Goal: Transaction & Acquisition: Download file/media

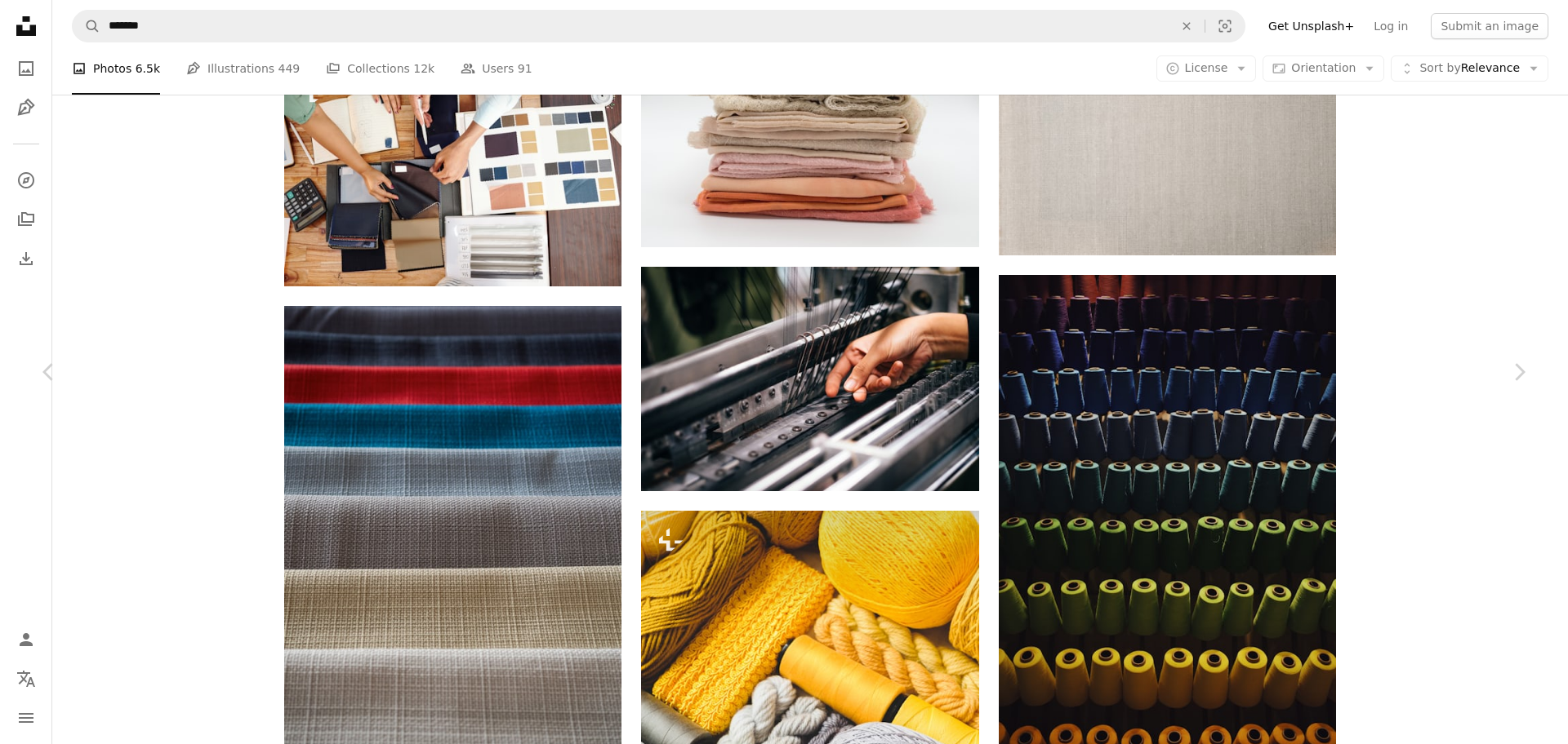
scroll to position [1143, 0]
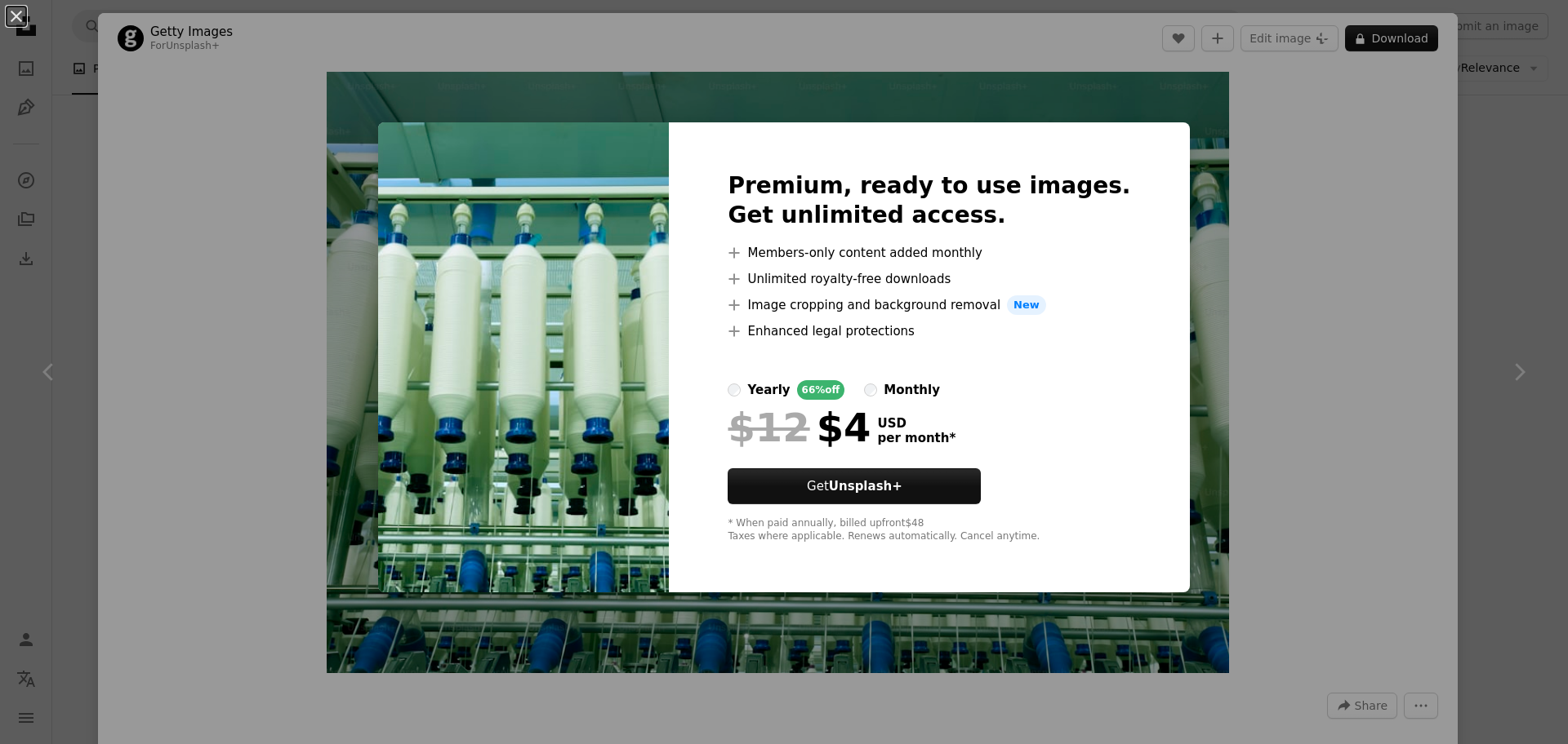
click at [1533, 236] on div "An X shape Premium, ready to use images. Get unlimited access. A plus sign Memb…" at bounding box center [784, 372] width 1568 height 744
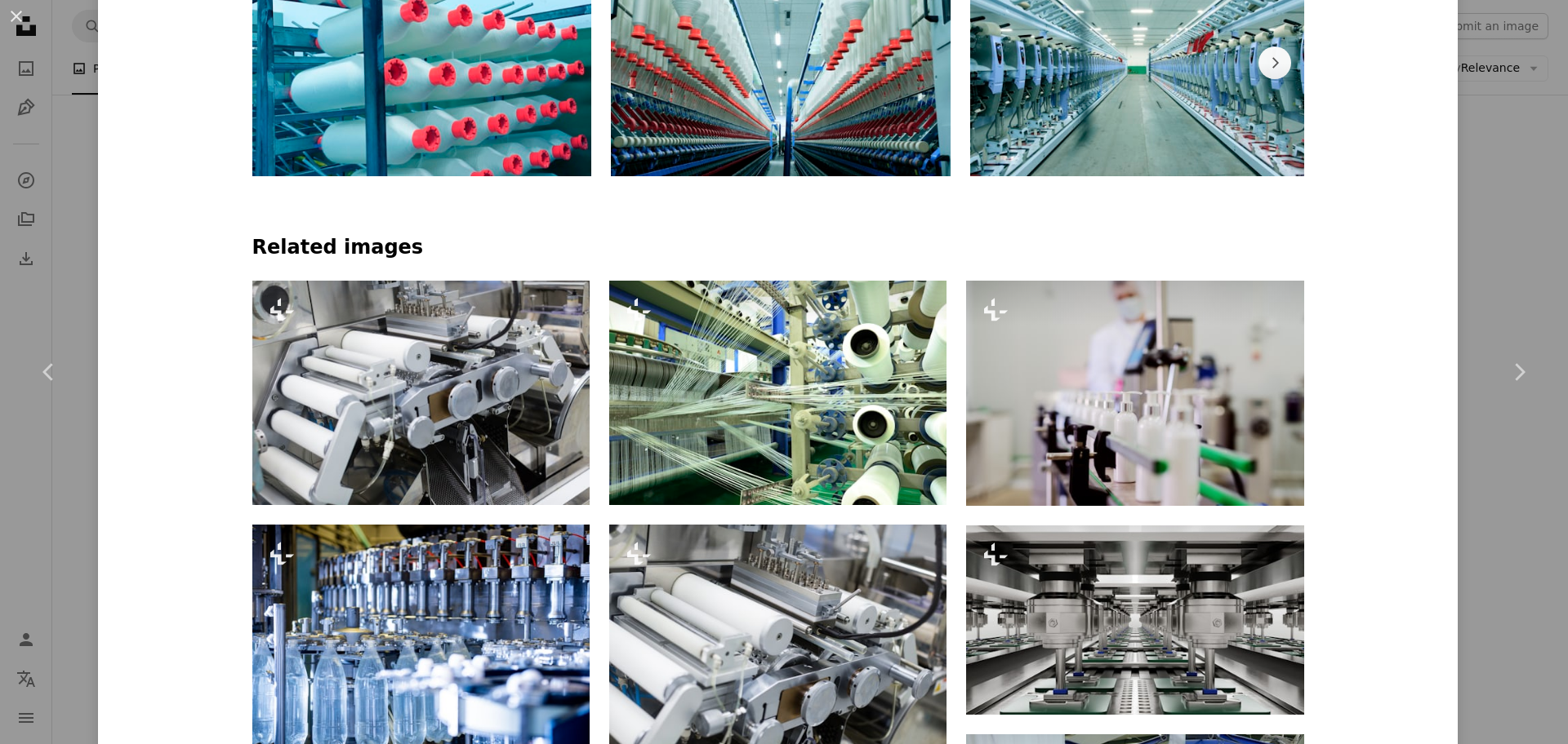
scroll to position [1020, 0]
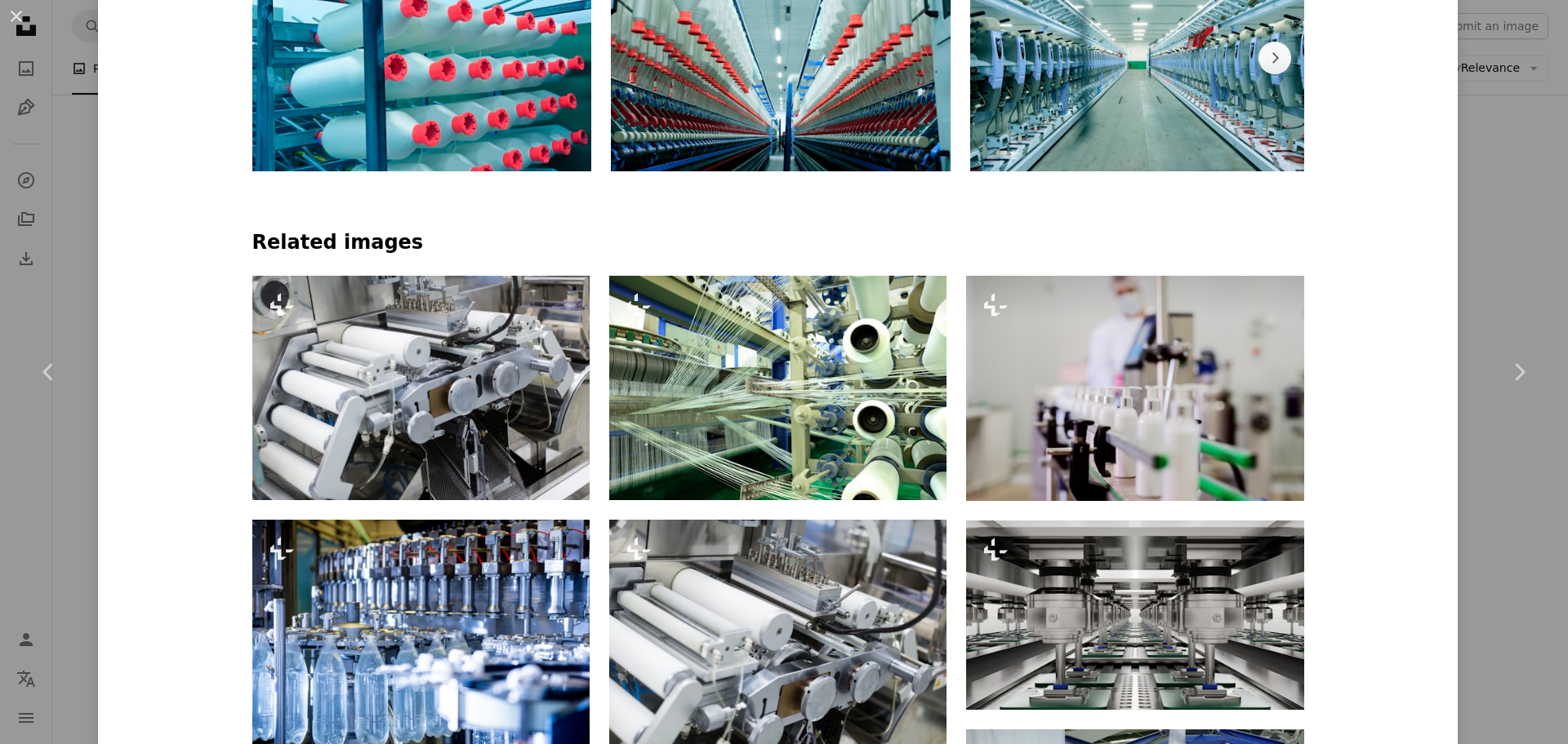
click at [1514, 243] on div "An X shape Chevron left Chevron right Getty Images For Unsplash+ A heart A plus…" at bounding box center [784, 372] width 1568 height 744
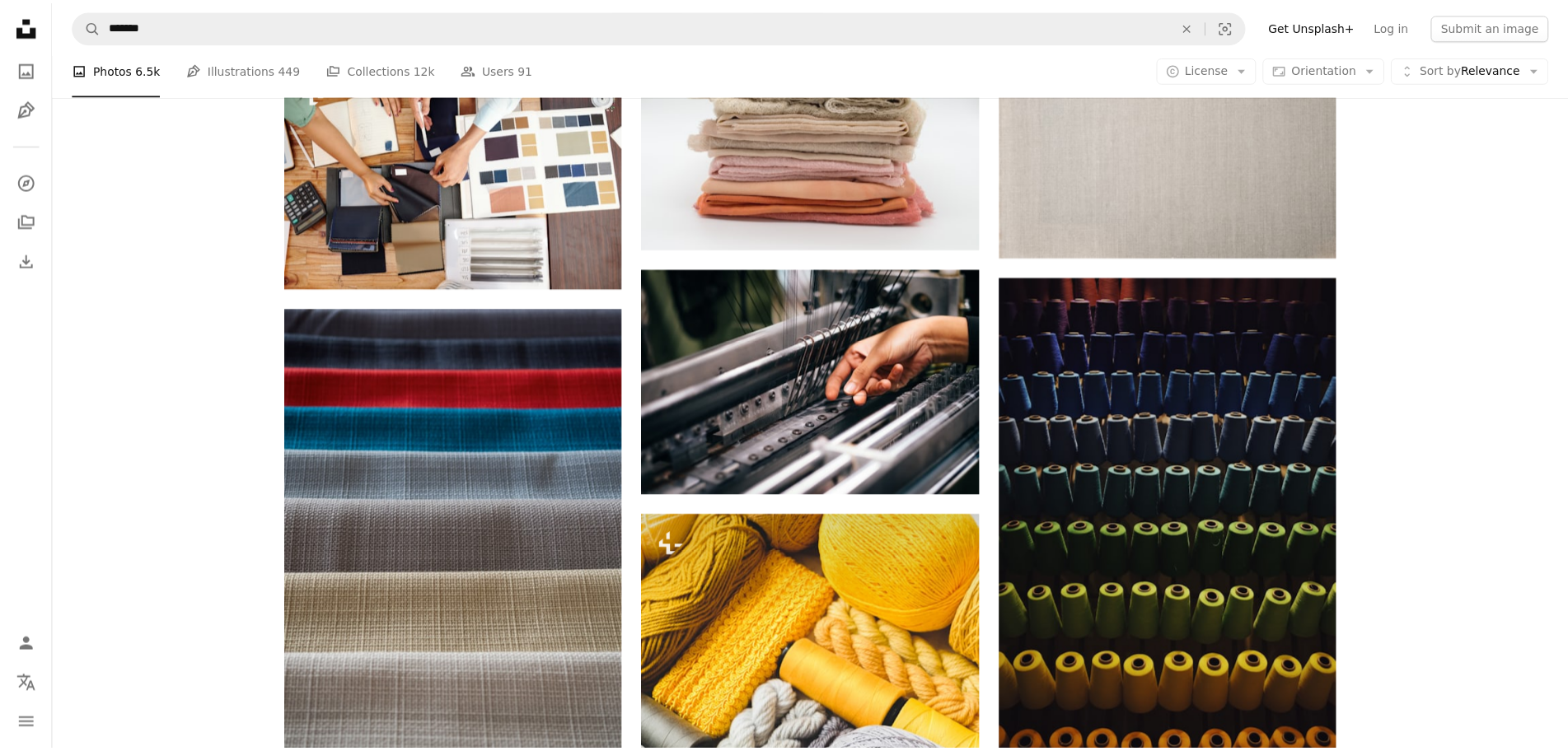
scroll to position [824, 0]
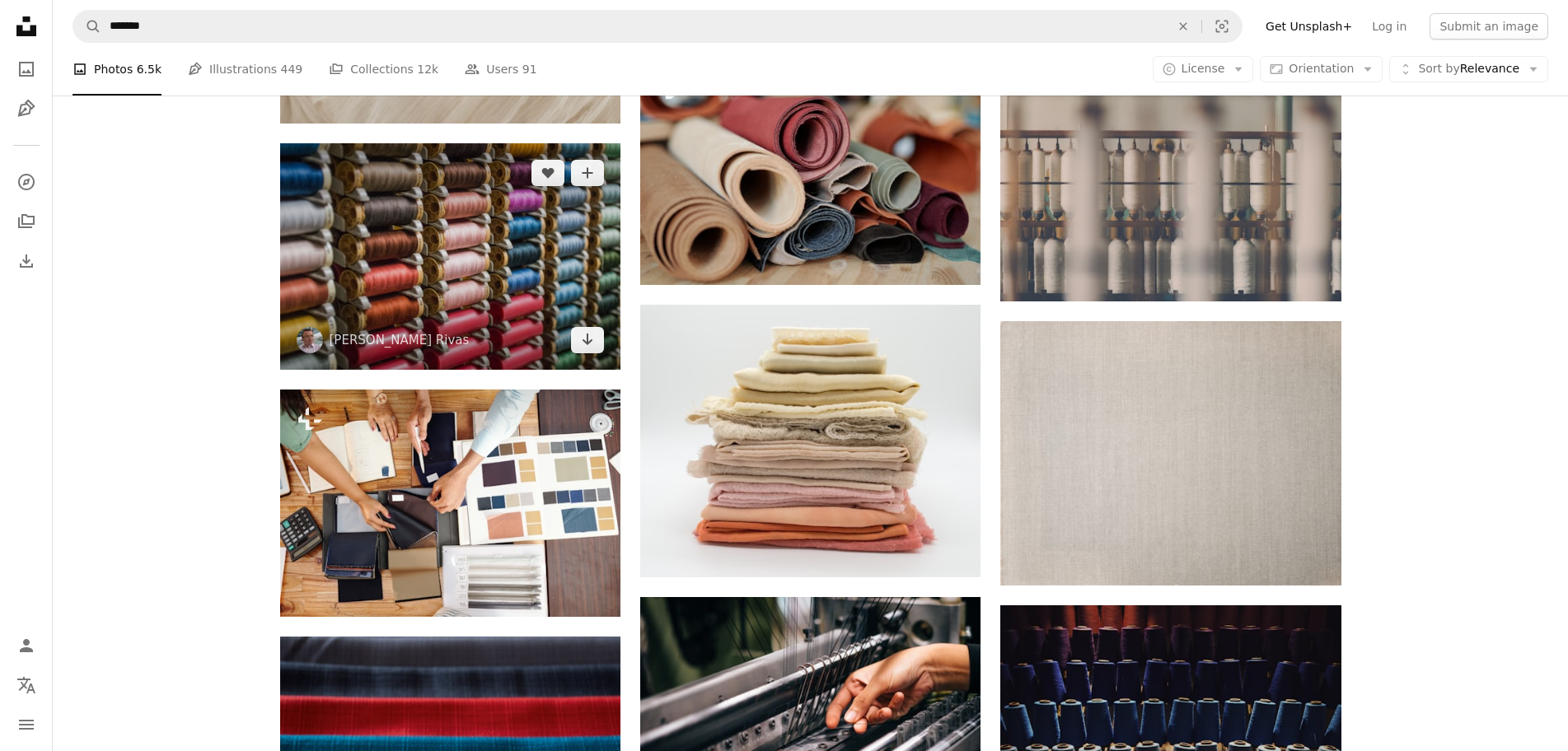
click at [431, 233] on img at bounding box center [449, 257] width 340 height 227
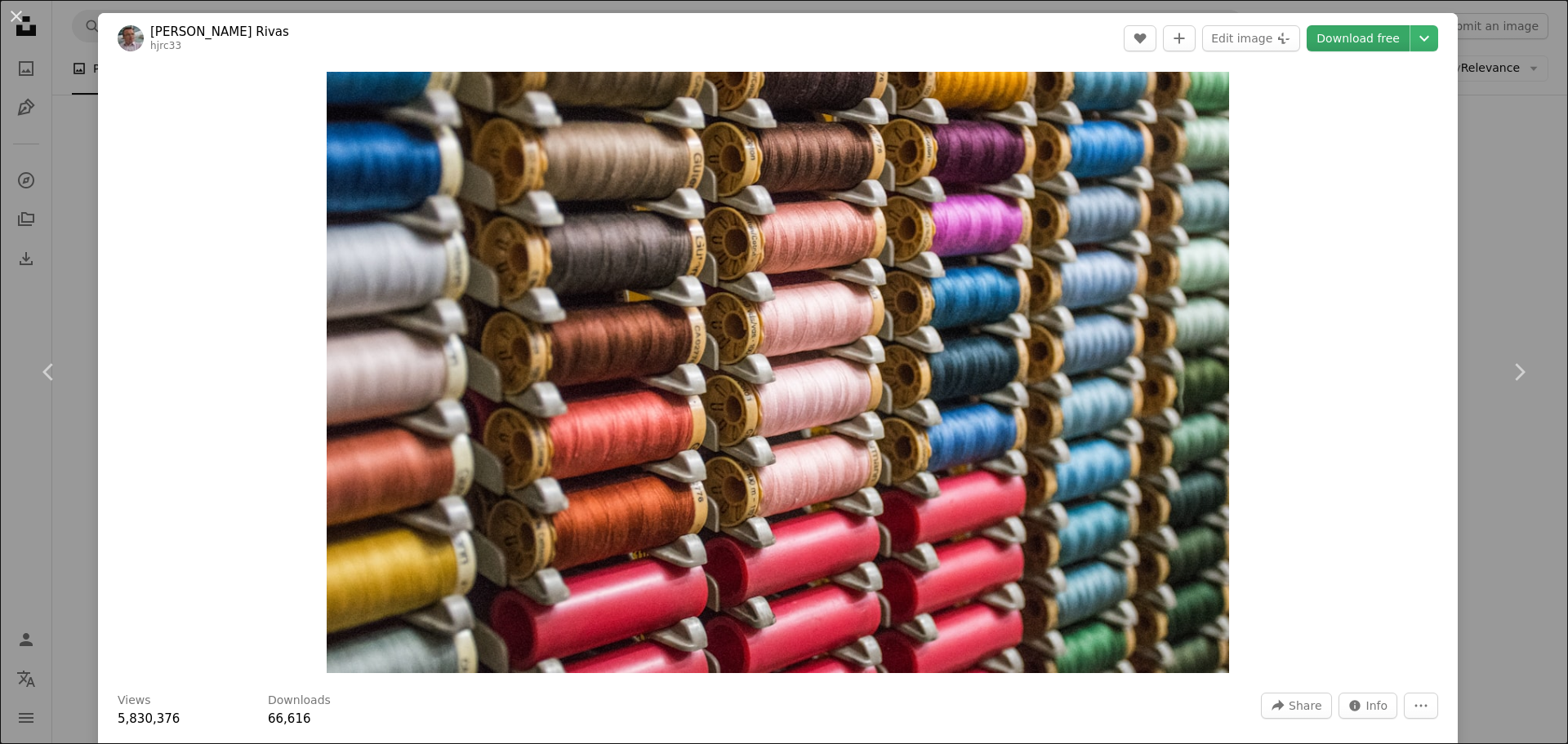
click at [1349, 33] on link "Download free" at bounding box center [1358, 39] width 103 height 26
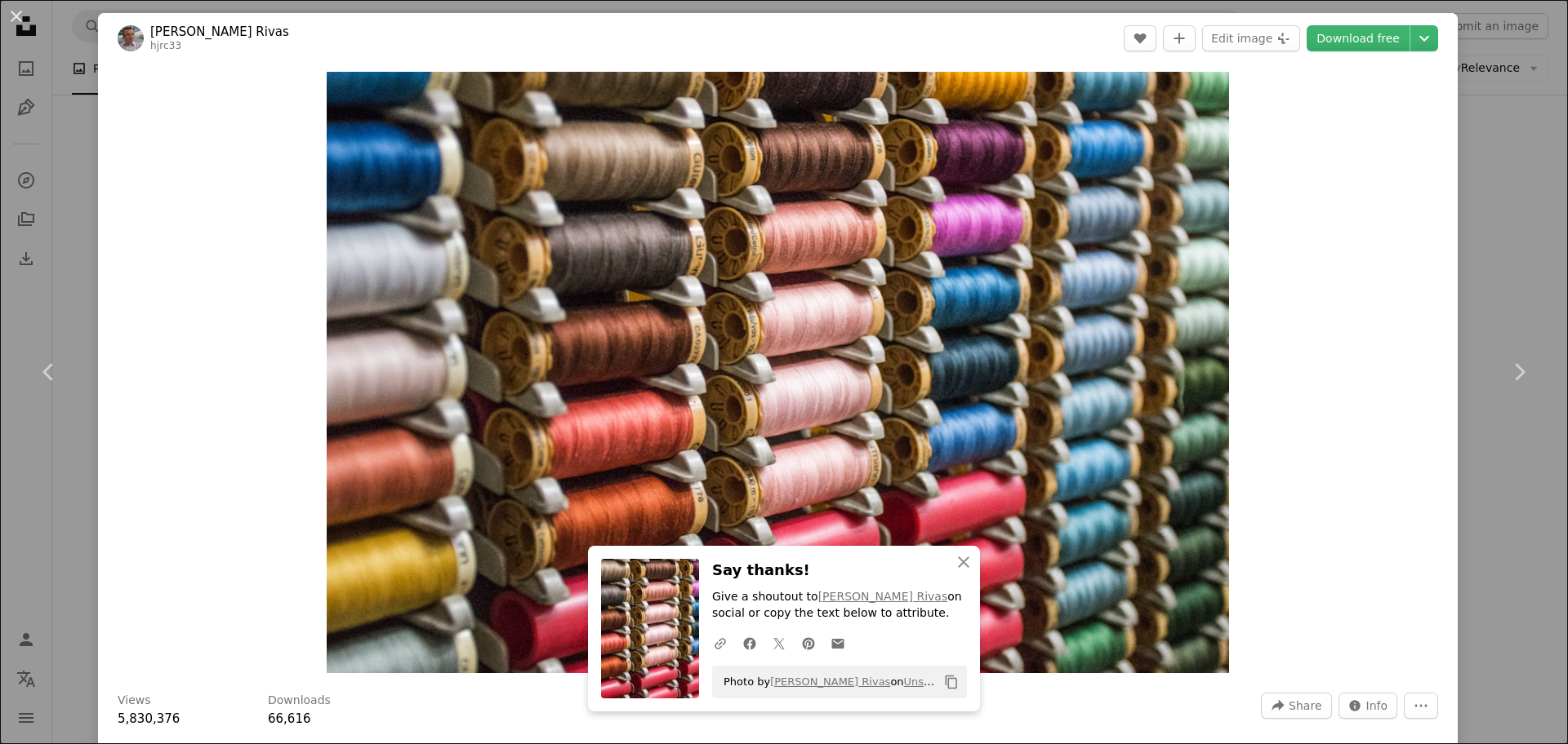
click at [1504, 198] on div "An X shape Chevron left Chevron right An X shape Close Say thanks! Give a shout…" at bounding box center [784, 372] width 1568 height 744
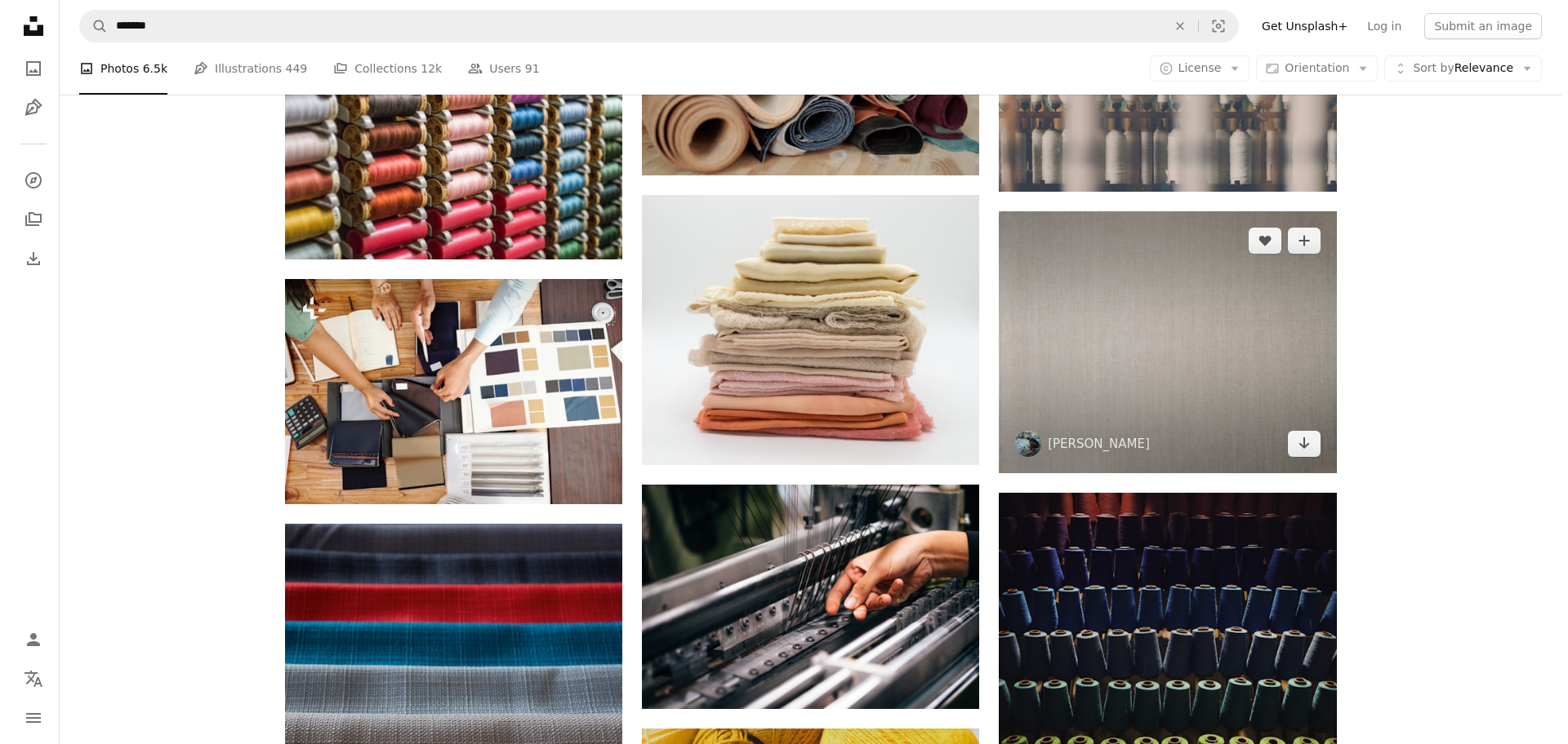
scroll to position [938, 0]
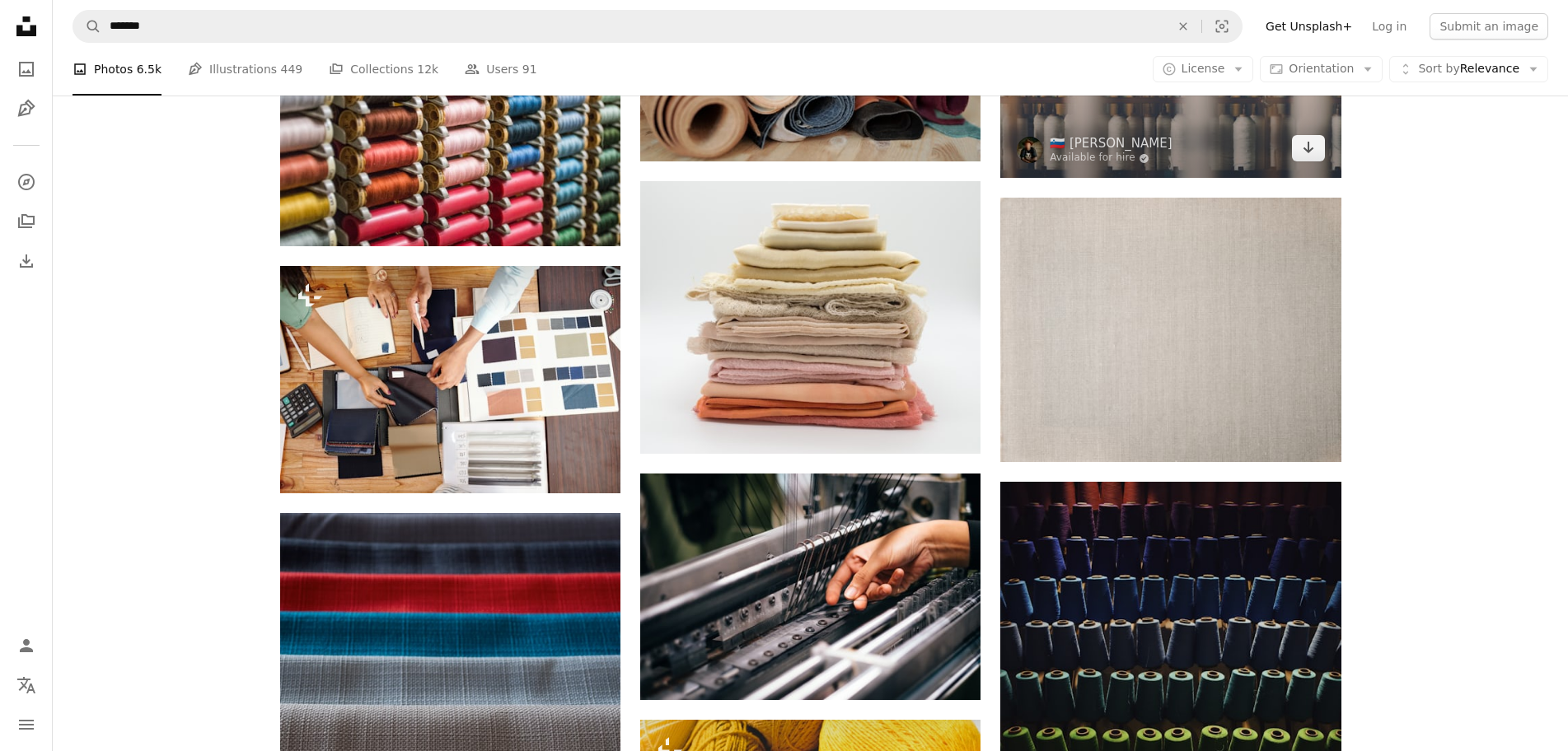
click at [1210, 129] on img at bounding box center [1170, 64] width 340 height 227
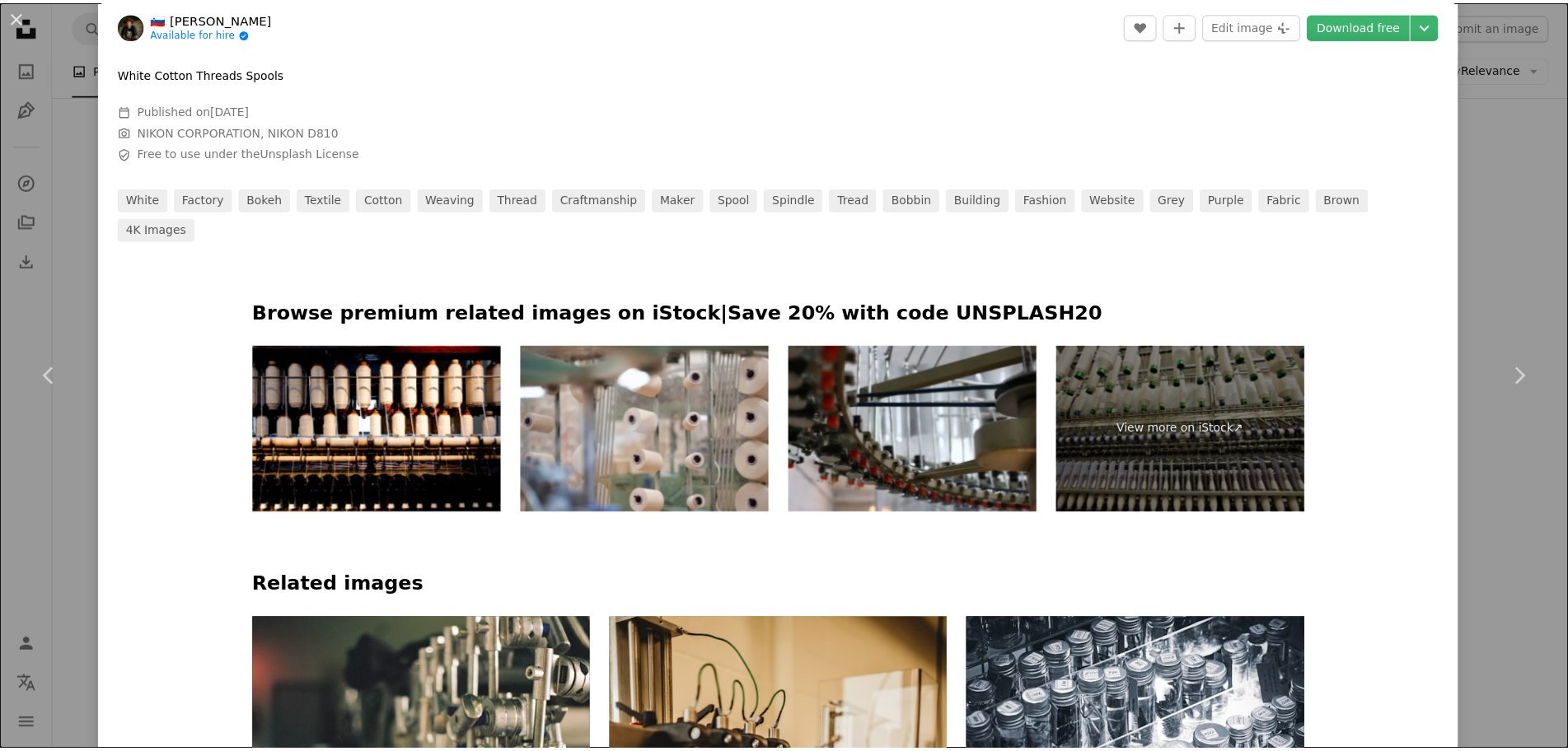
scroll to position [701, 0]
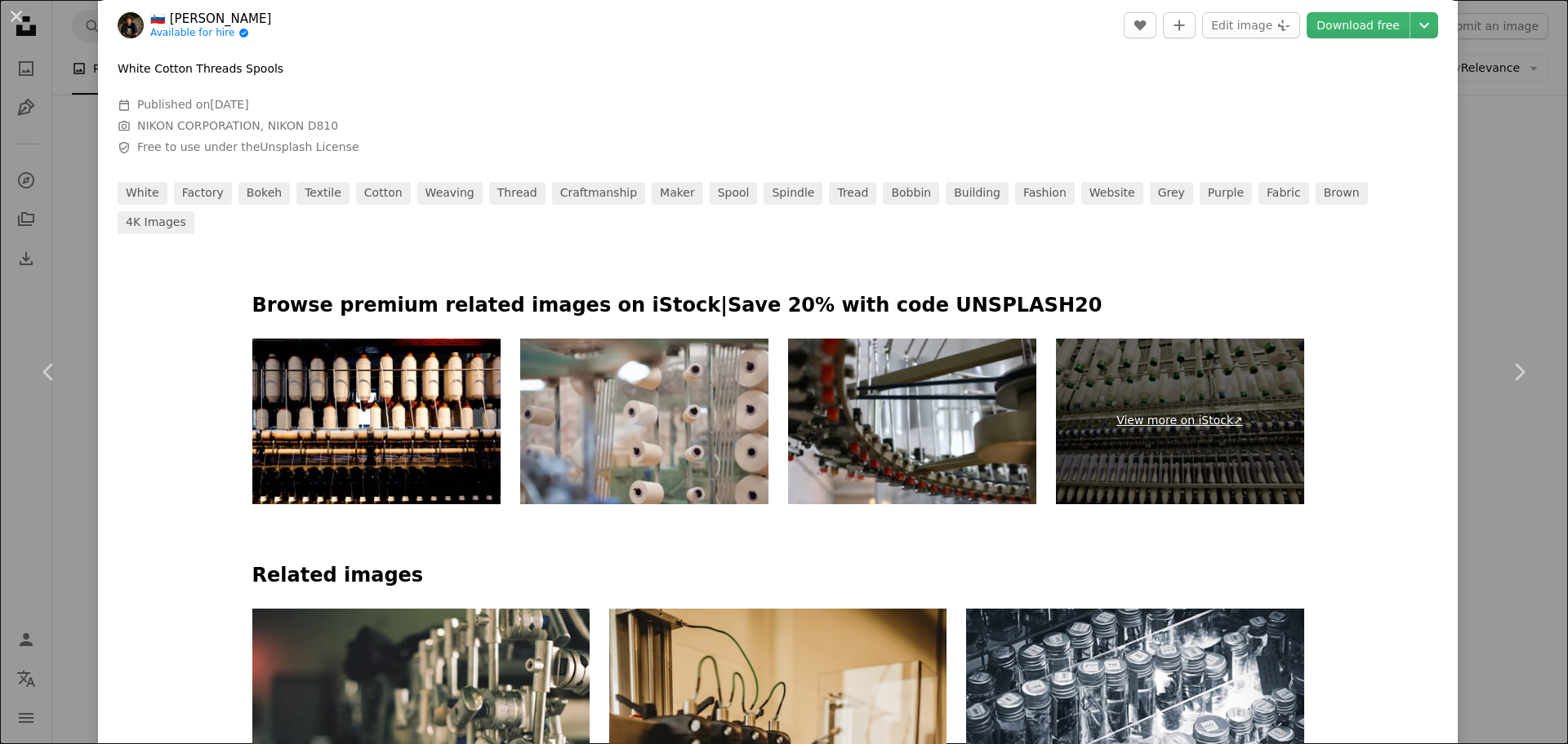
click at [1170, 385] on link "View more on iStock ↗" at bounding box center [1179, 422] width 248 height 166
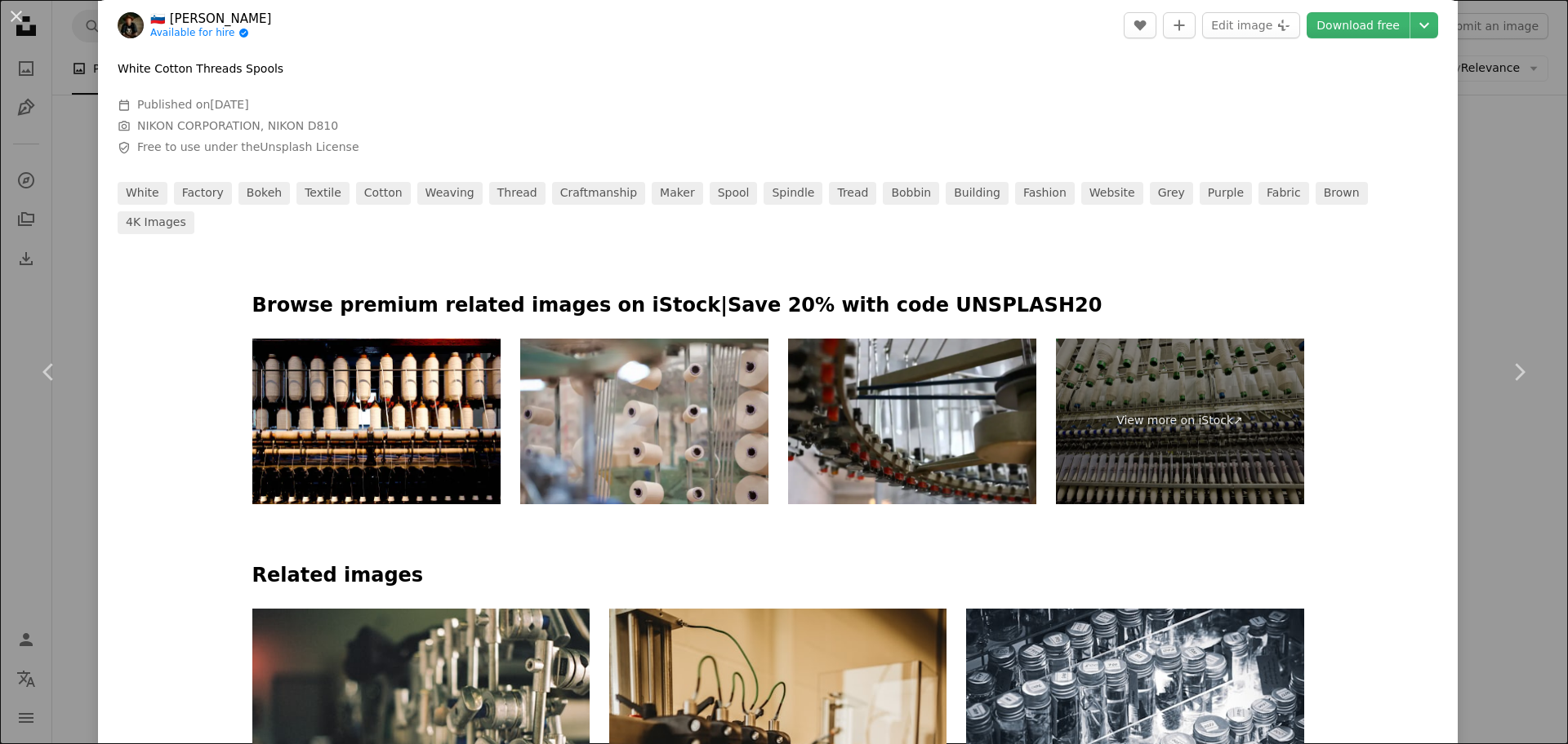
click at [1498, 141] on div "An X shape Chevron left Chevron right 🇸🇮 [PERSON_NAME] Available for hire A che…" at bounding box center [784, 372] width 1568 height 744
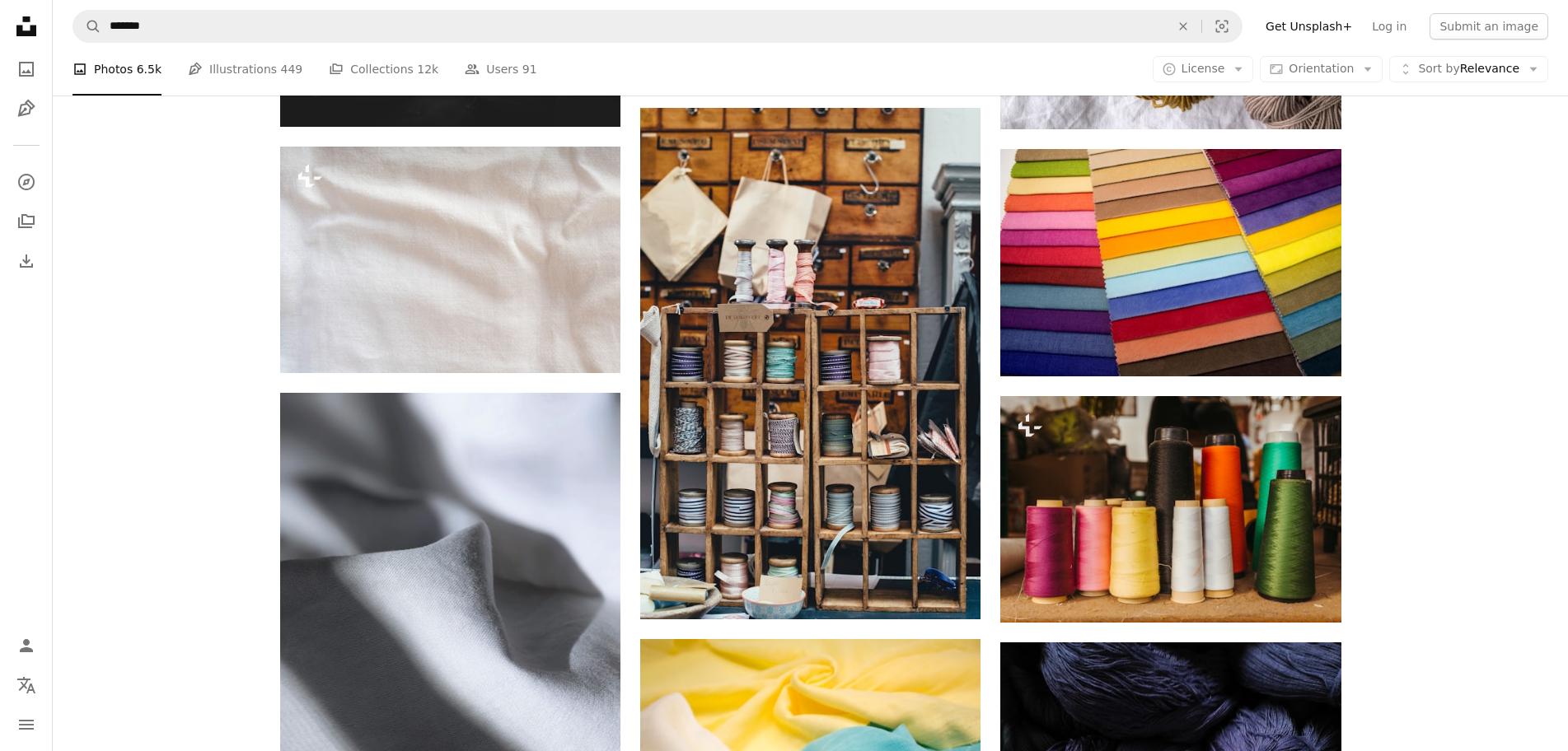
scroll to position [4737, 0]
